Goal: Information Seeking & Learning: Learn about a topic

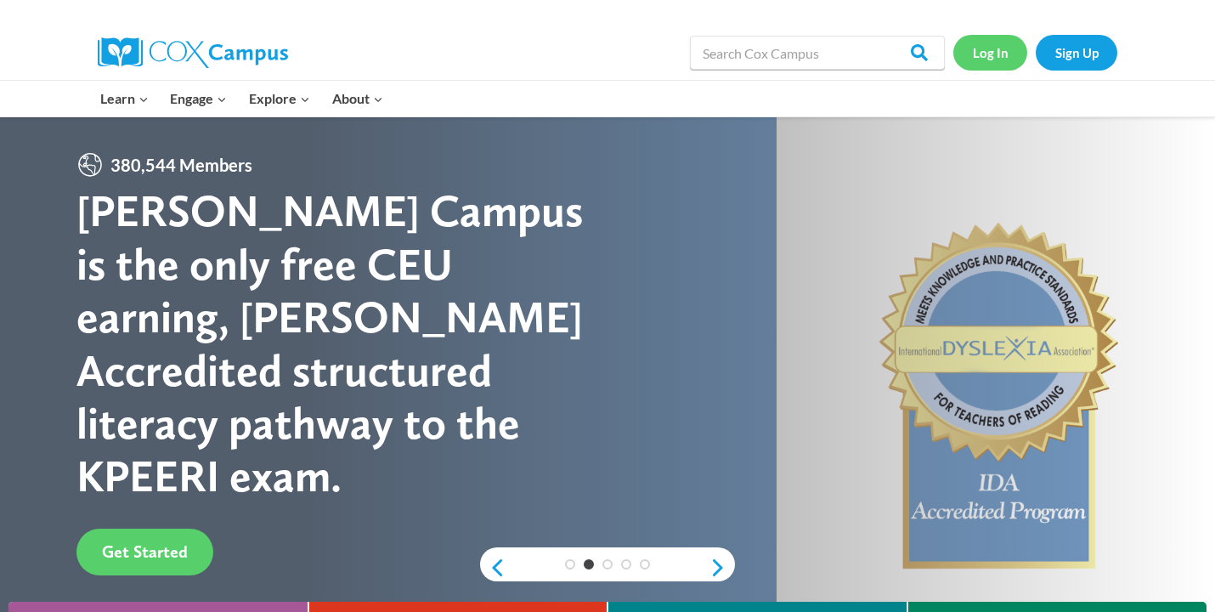
click at [992, 48] on link "Log In" at bounding box center [991, 52] width 74 height 35
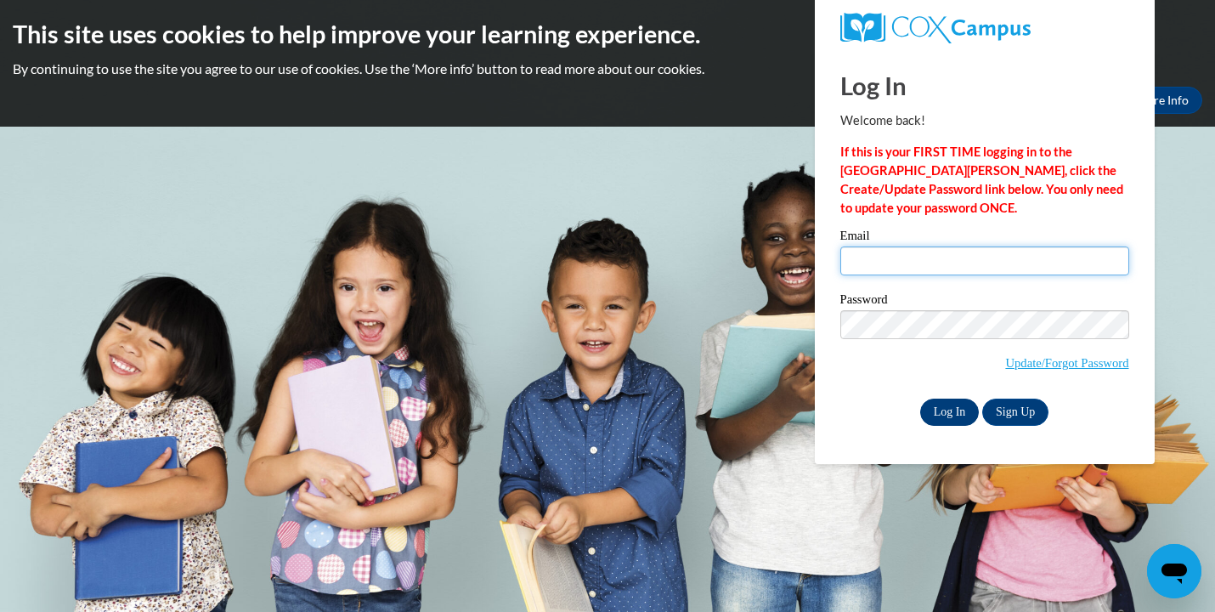
type input "[EMAIL_ADDRESS][DOMAIN_NAME]"
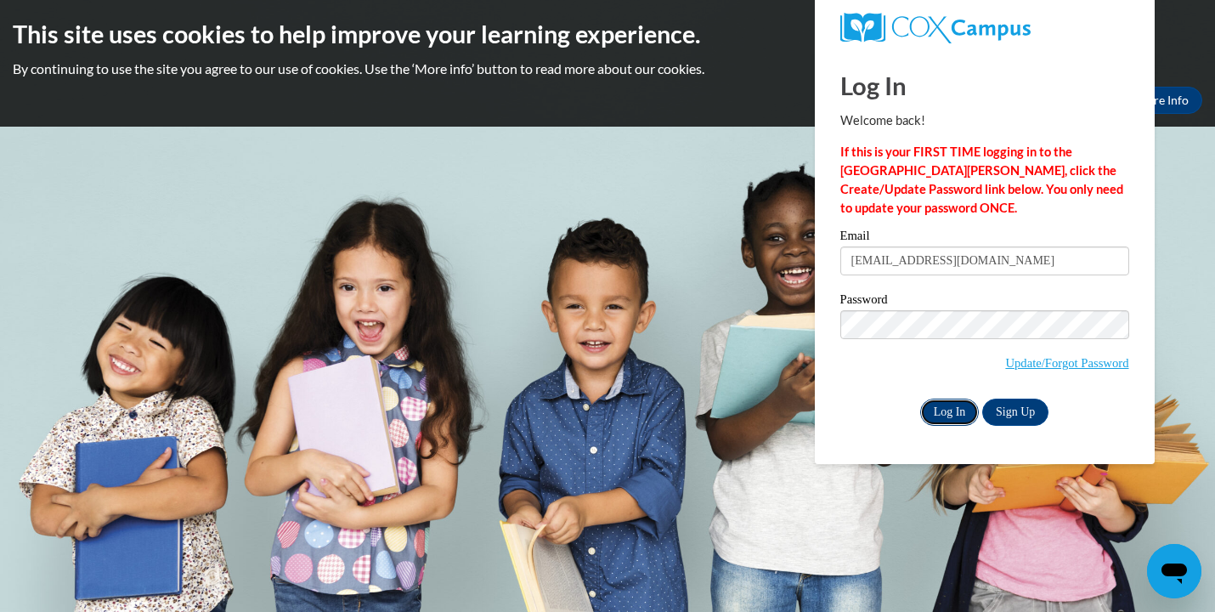
click at [945, 408] on input "Log In" at bounding box center [950, 412] width 59 height 27
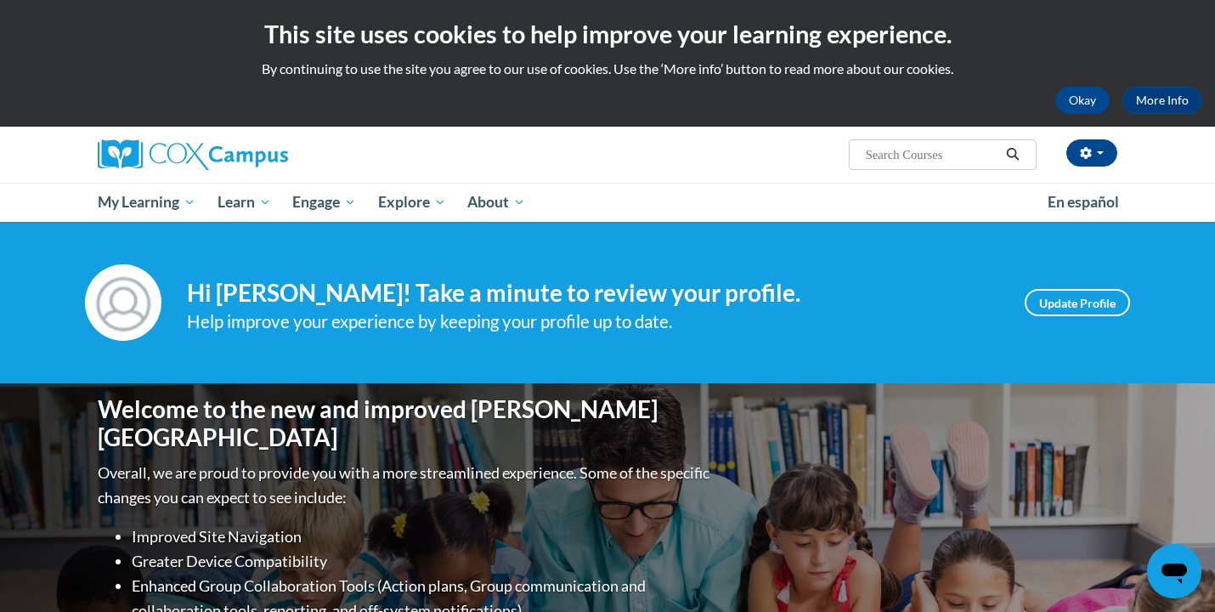
scroll to position [6, 0]
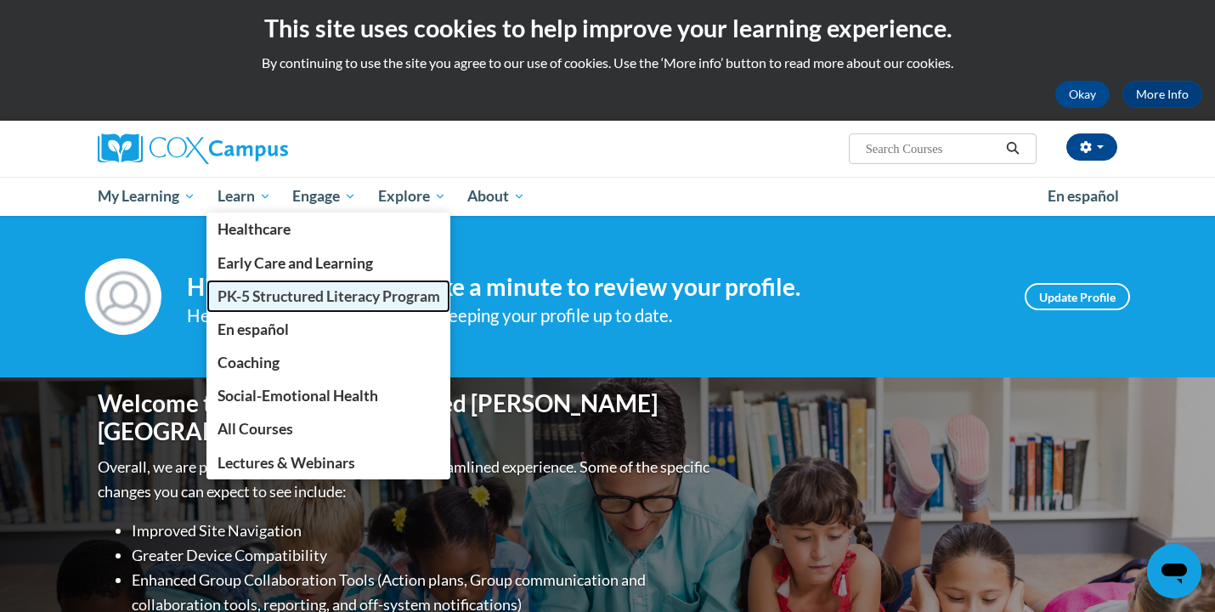
click at [265, 295] on span "PK-5 Structured Literacy Program" at bounding box center [329, 296] width 223 height 18
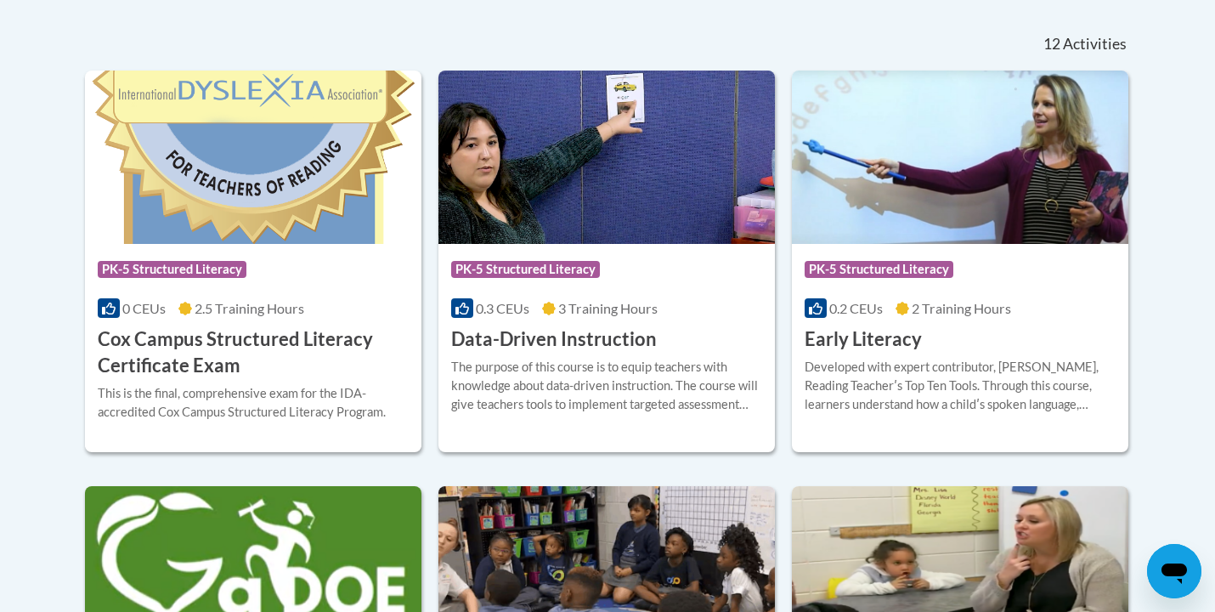
scroll to position [706, 0]
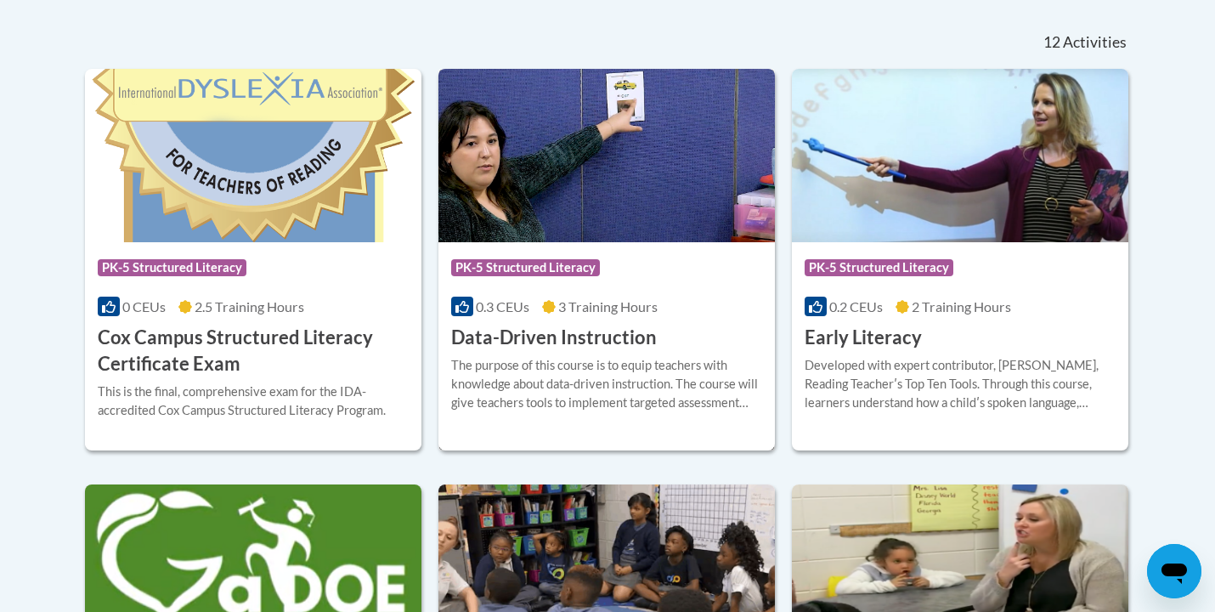
click at [529, 269] on span "PK-5 Structured Literacy" at bounding box center [525, 267] width 149 height 17
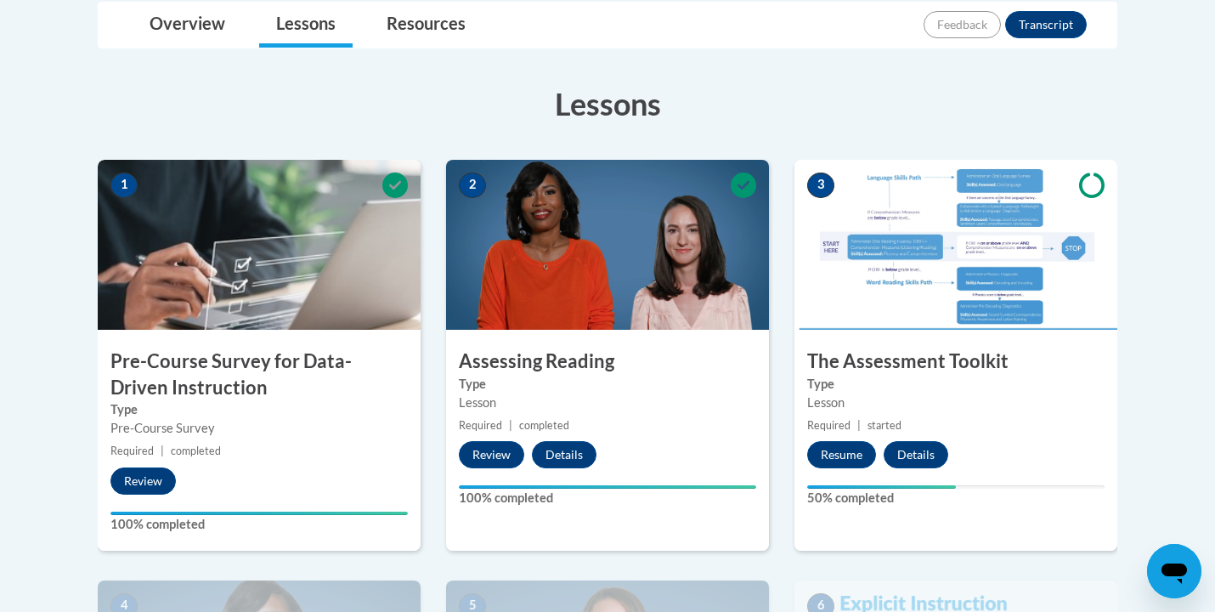
scroll to position [412, 0]
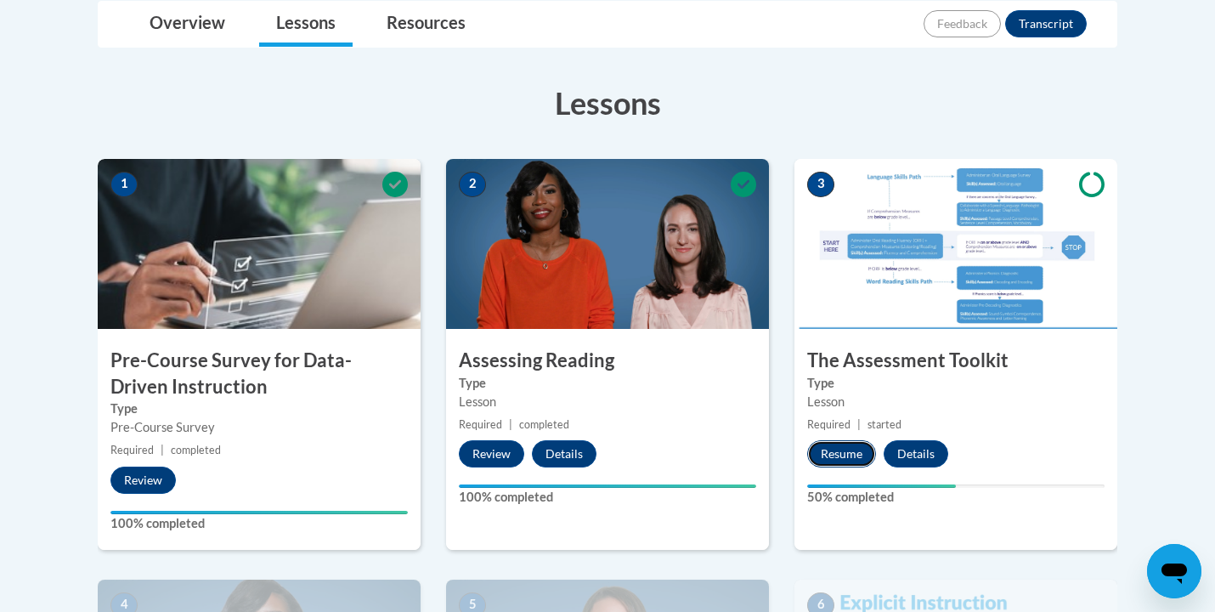
click at [848, 453] on button "Resume" at bounding box center [841, 453] width 69 height 27
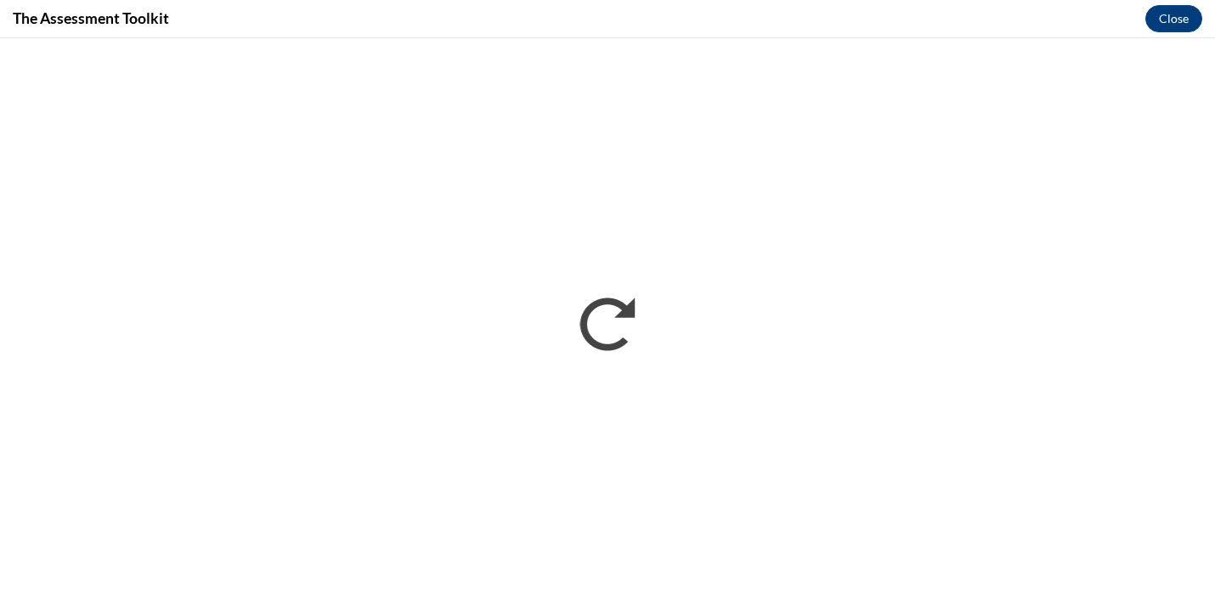
scroll to position [0, 0]
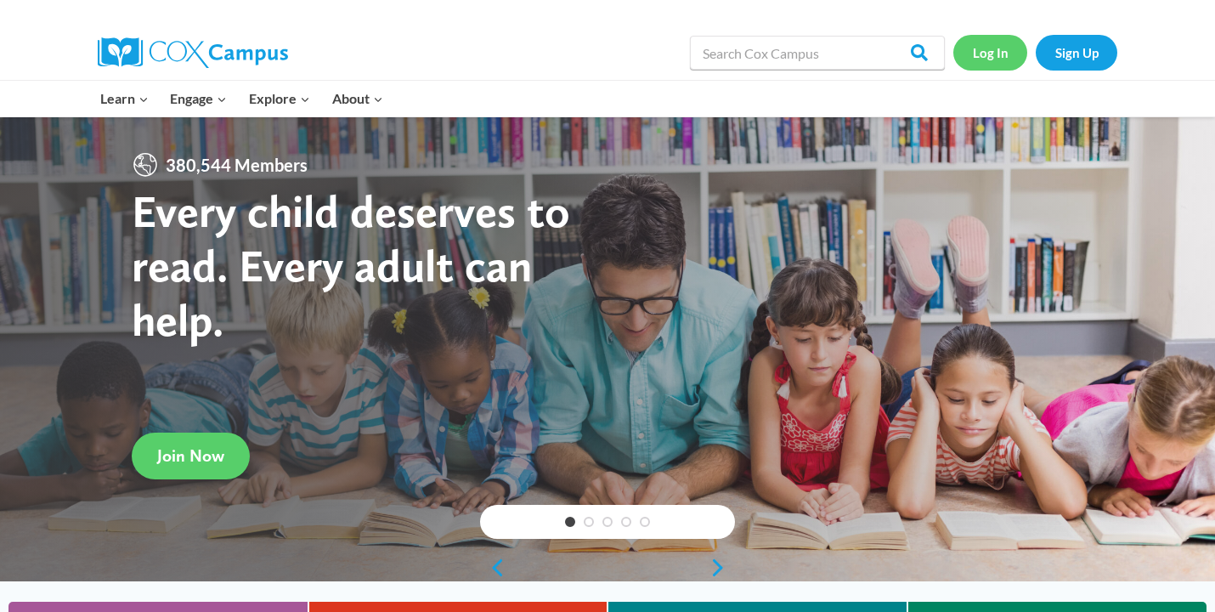
click at [992, 52] on link "Log In" at bounding box center [991, 52] width 74 height 35
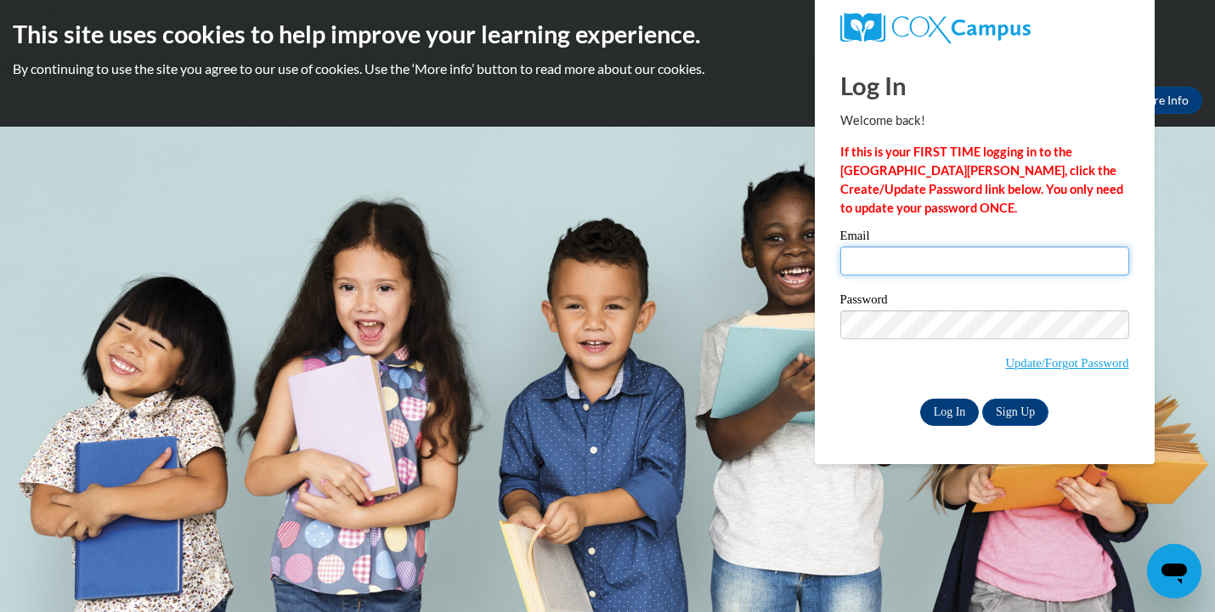
type input "[EMAIL_ADDRESS][DOMAIN_NAME]"
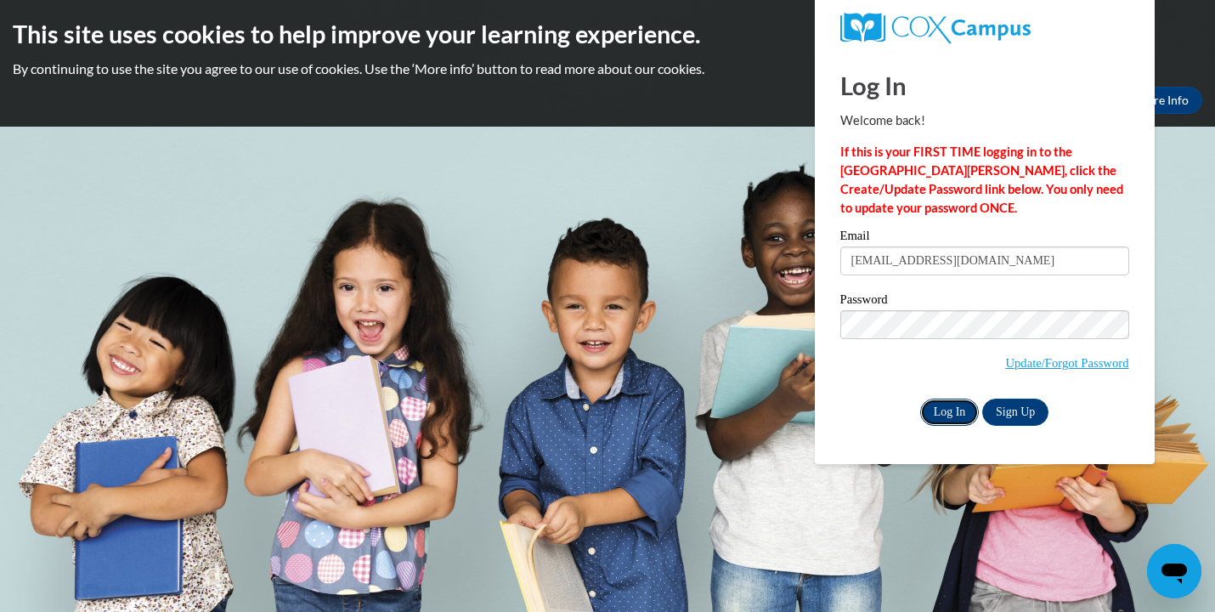
click at [959, 410] on input "Log In" at bounding box center [950, 412] width 59 height 27
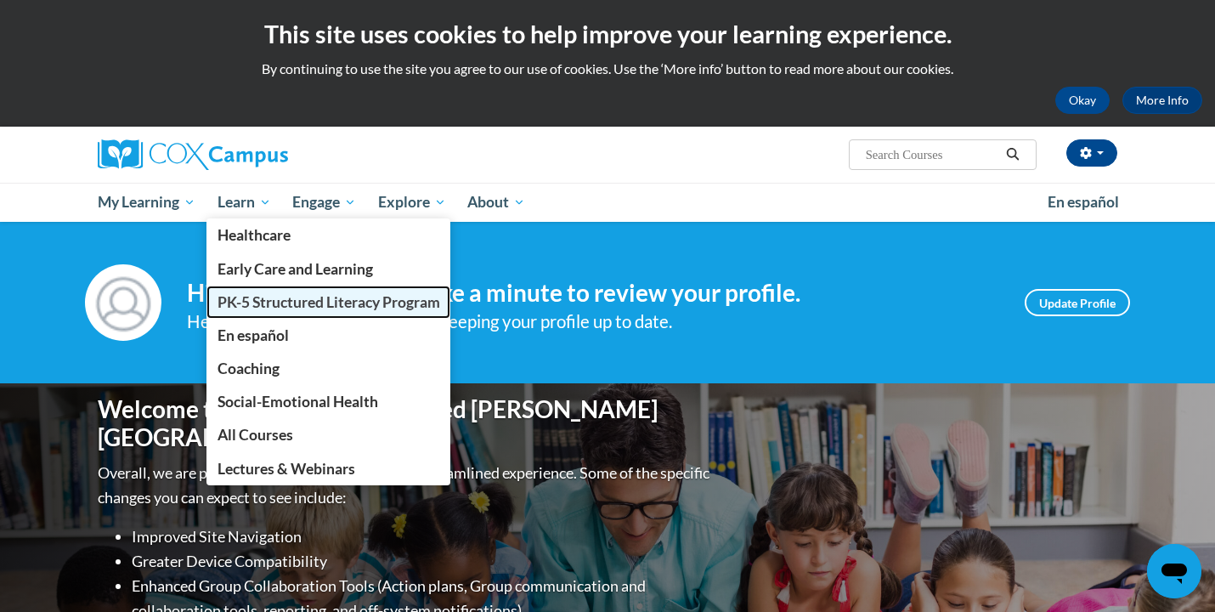
click at [254, 297] on span "PK-5 Structured Literacy Program" at bounding box center [329, 302] width 223 height 18
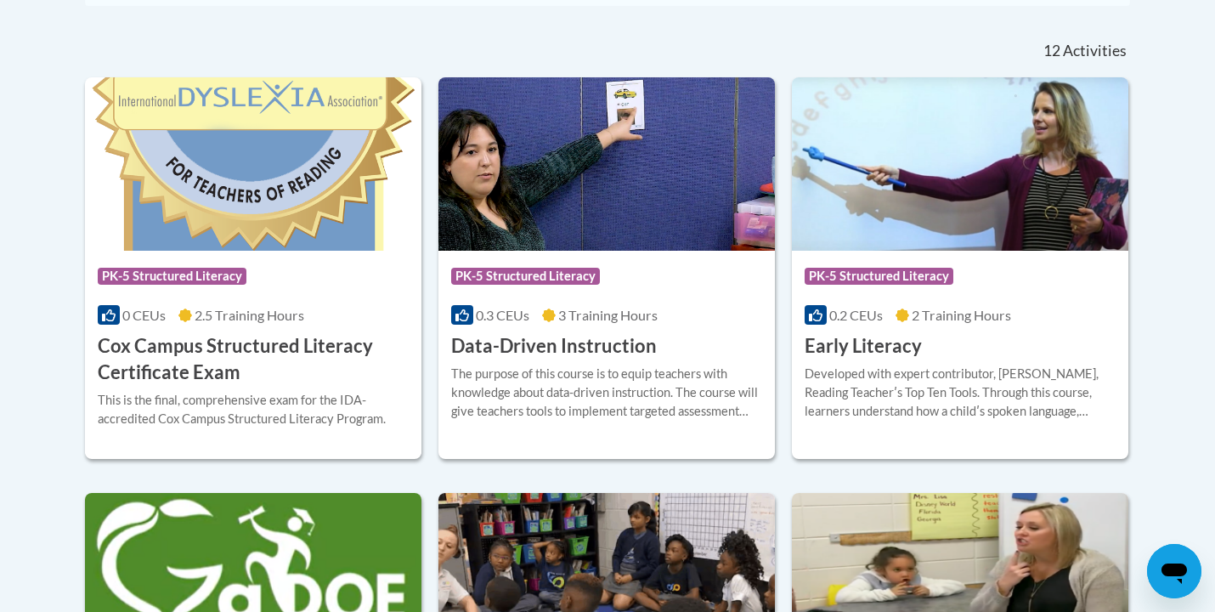
scroll to position [700, 0]
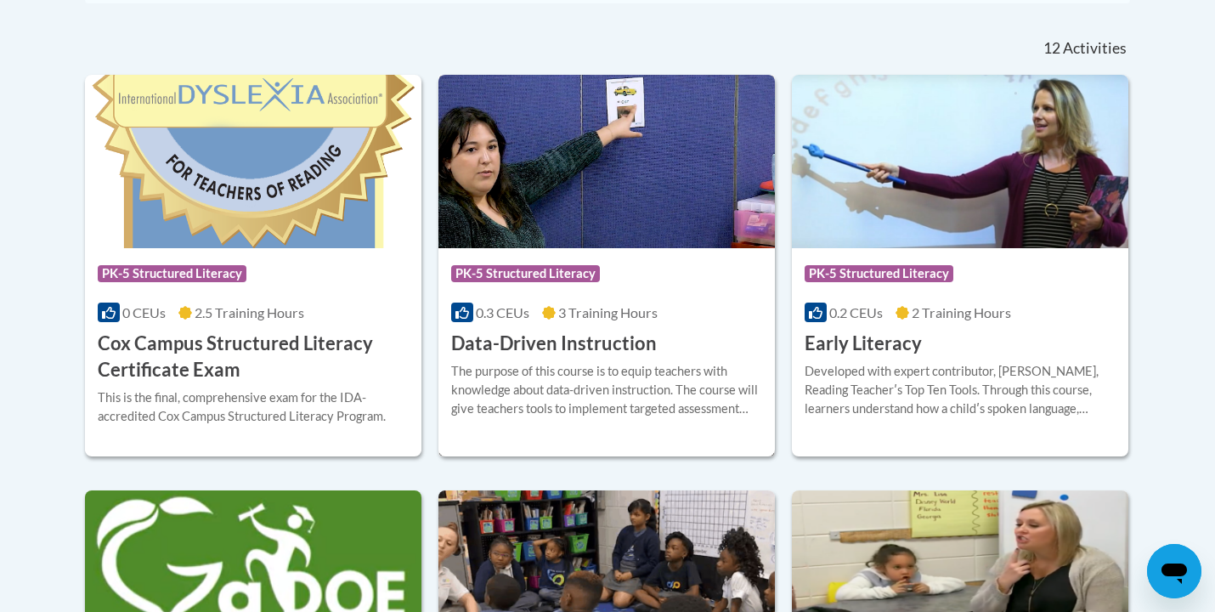
click at [586, 270] on span "PK-5 Structured Literacy" at bounding box center [525, 273] width 149 height 17
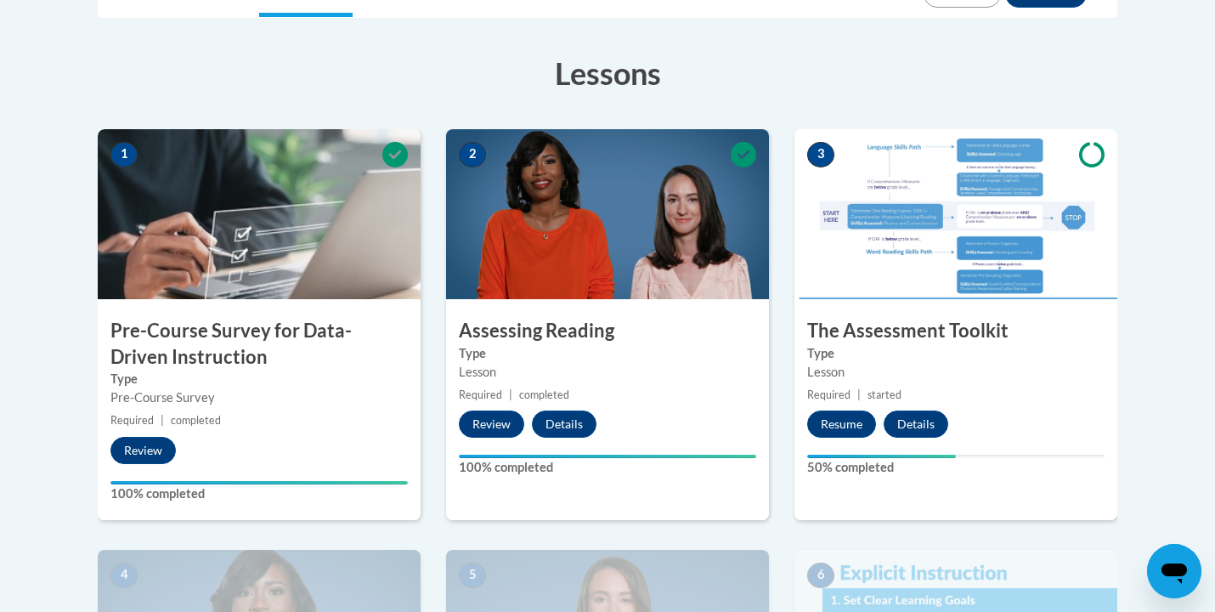
scroll to position [439, 0]
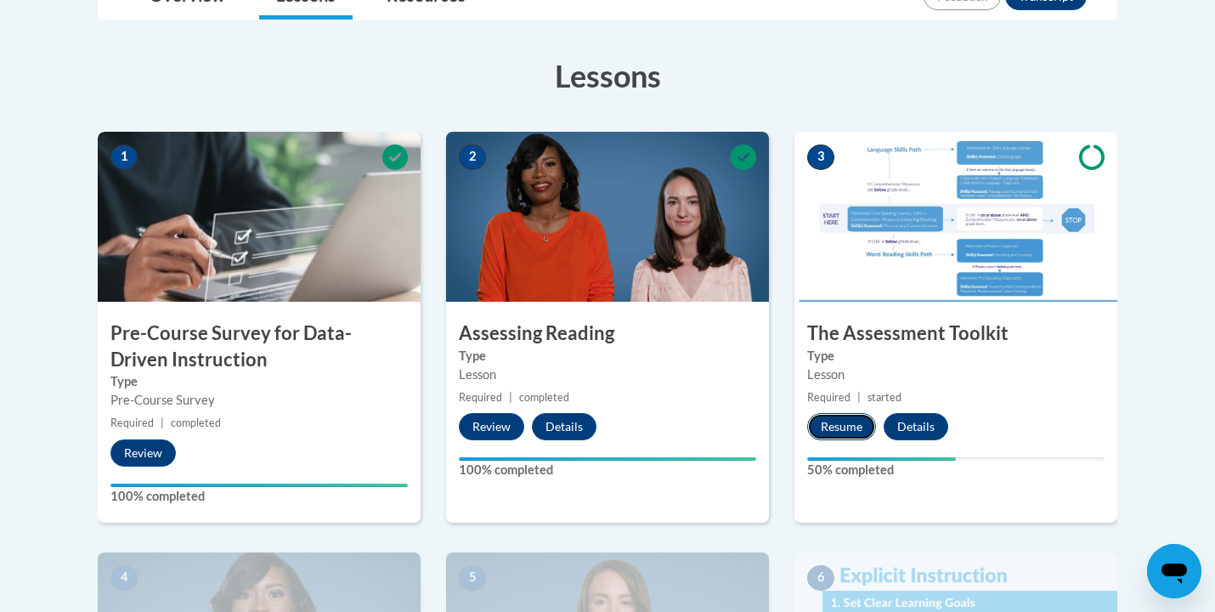
click at [840, 421] on button "Resume" at bounding box center [841, 426] width 69 height 27
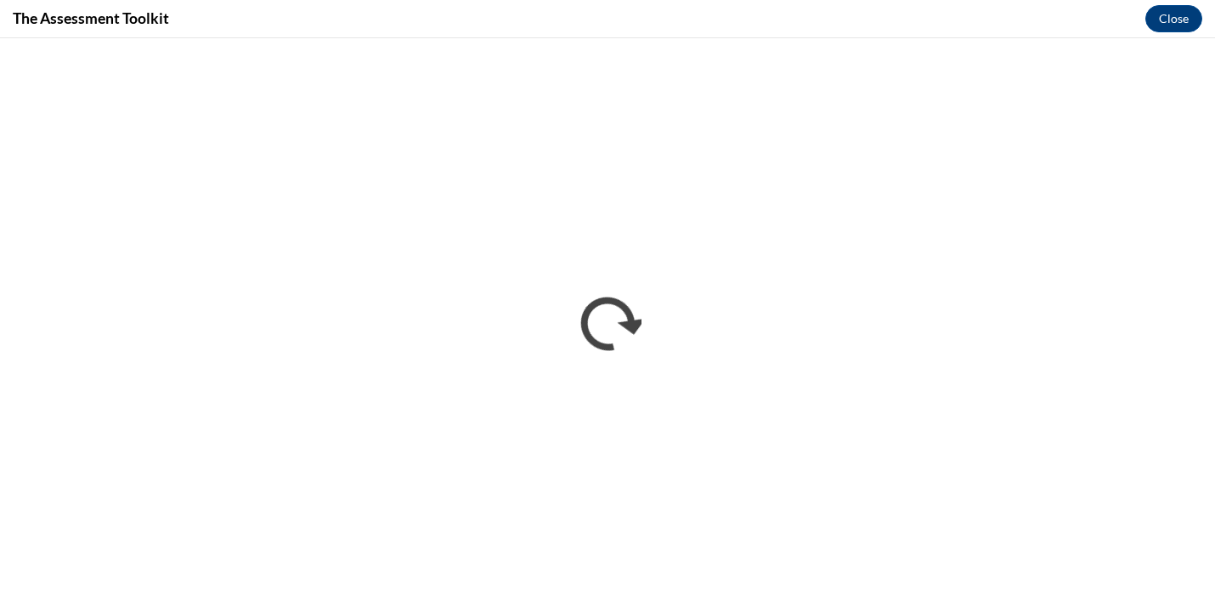
scroll to position [0, 0]
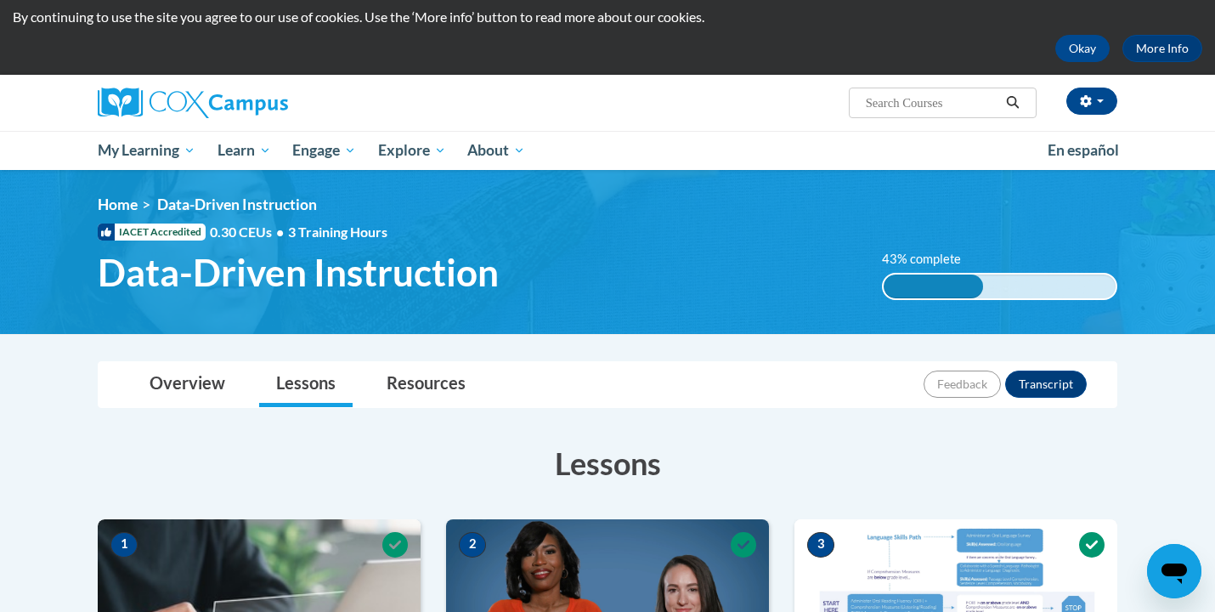
scroll to position [48, 0]
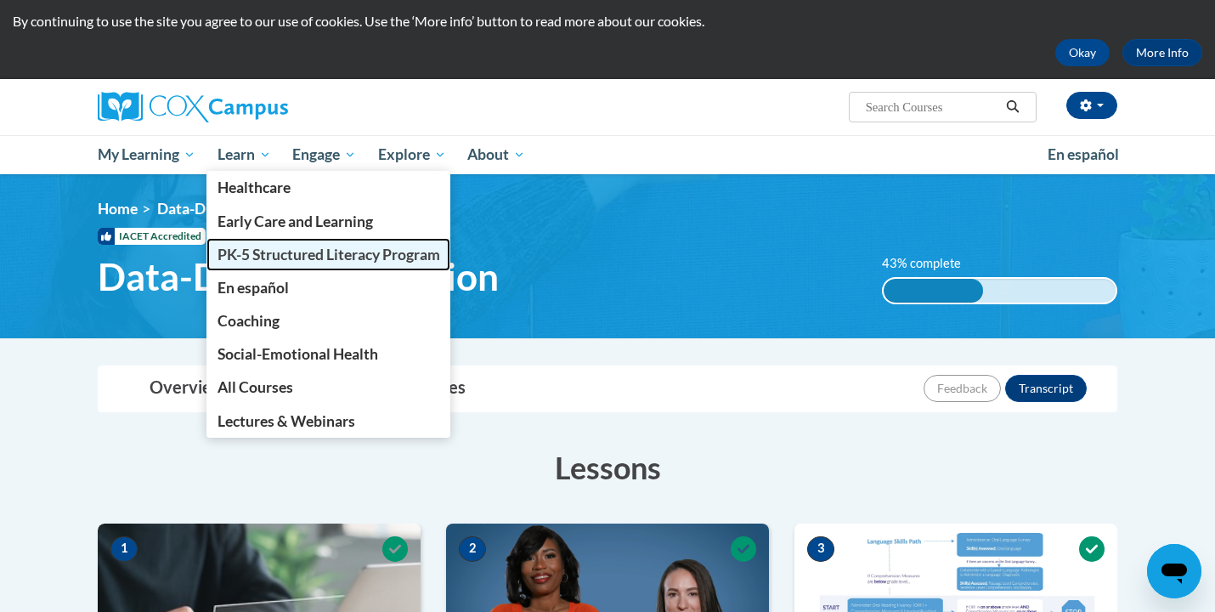
click at [276, 257] on span "PK-5 Structured Literacy Program" at bounding box center [329, 255] width 223 height 18
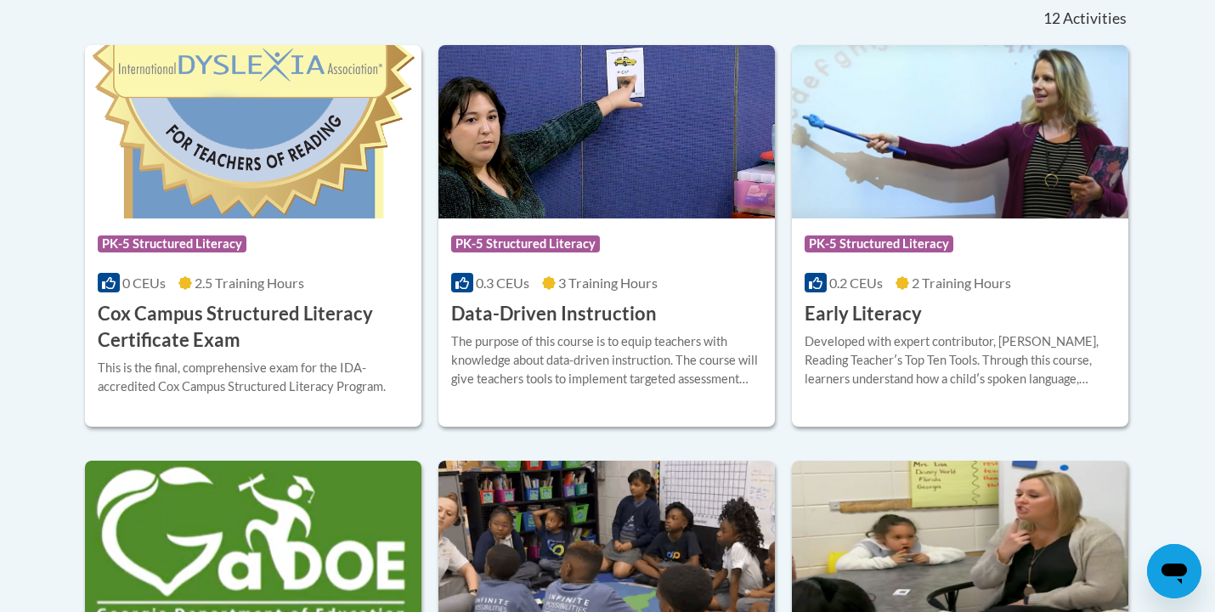
scroll to position [725, 0]
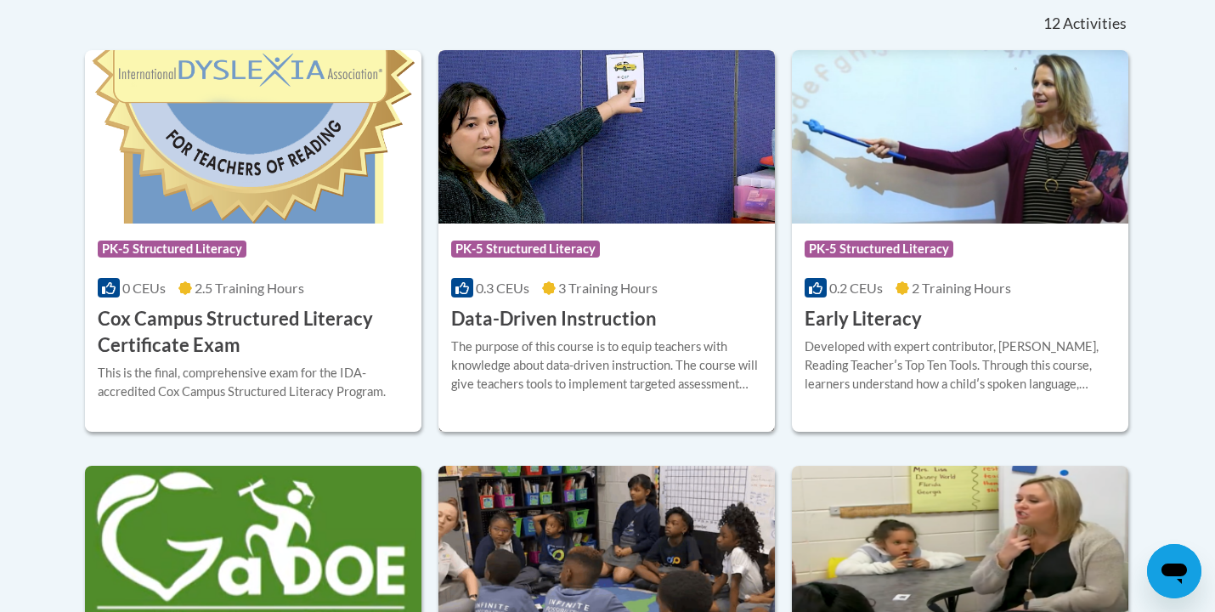
click at [723, 254] on div "Course Category: PK-5 Structured Literacy" at bounding box center [606, 251] width 311 height 38
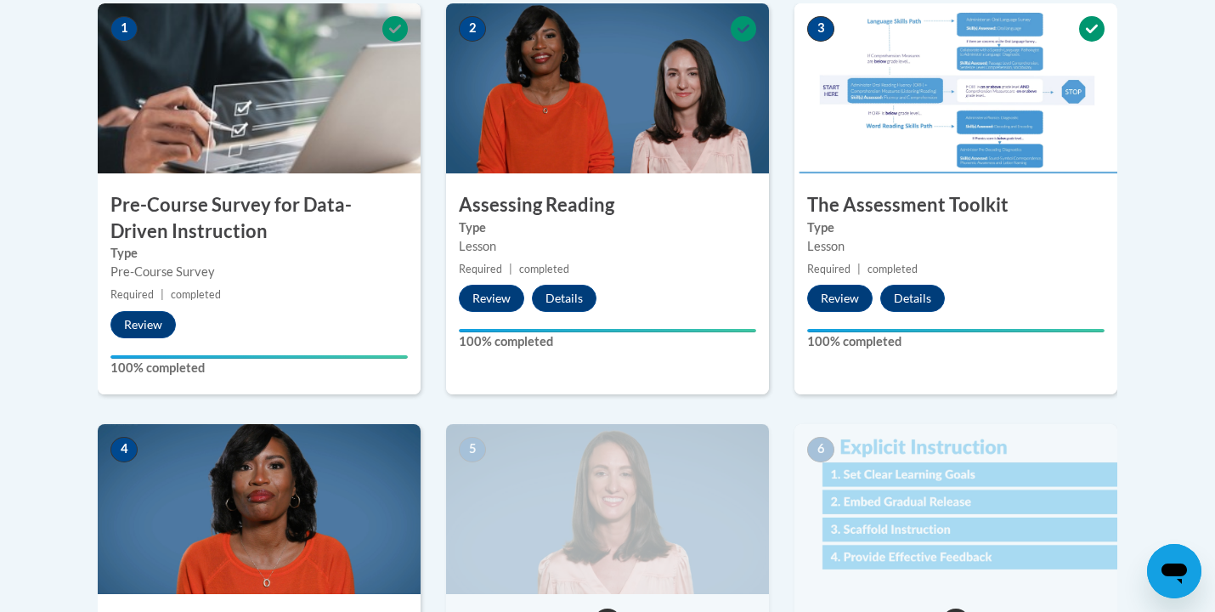
scroll to position [561, 0]
